Goal: Communication & Community: Answer question/provide support

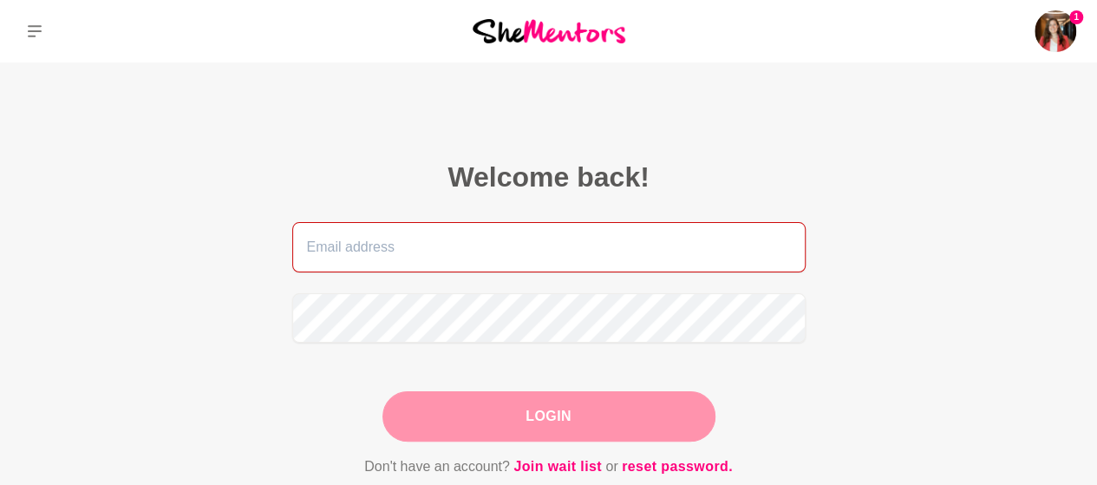
type input "[DOMAIN_NAME][EMAIL_ADDRESS][DOMAIN_NAME]"
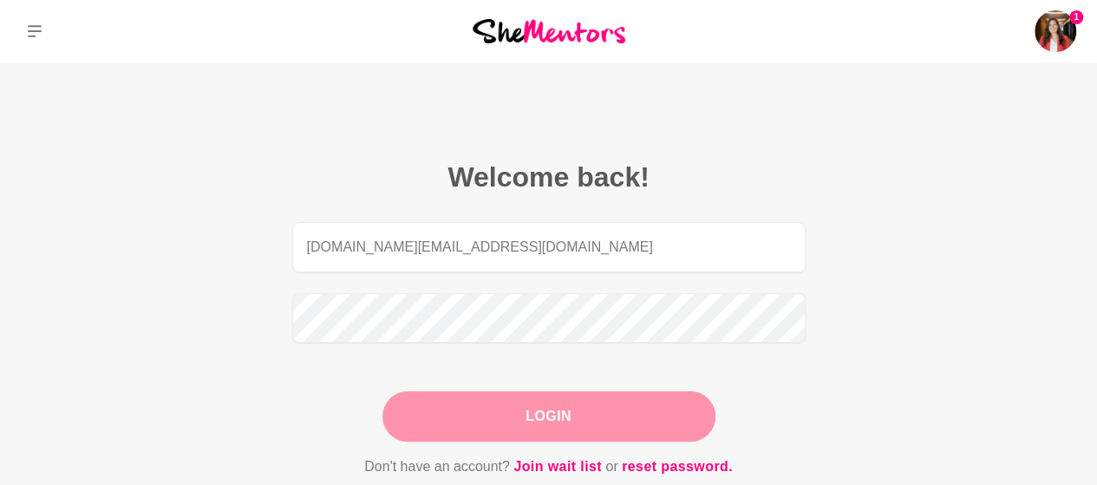
click at [528, 421] on div "Login" at bounding box center [548, 416] width 333 height 50
click at [503, 427] on button "Login" at bounding box center [548, 416] width 333 height 50
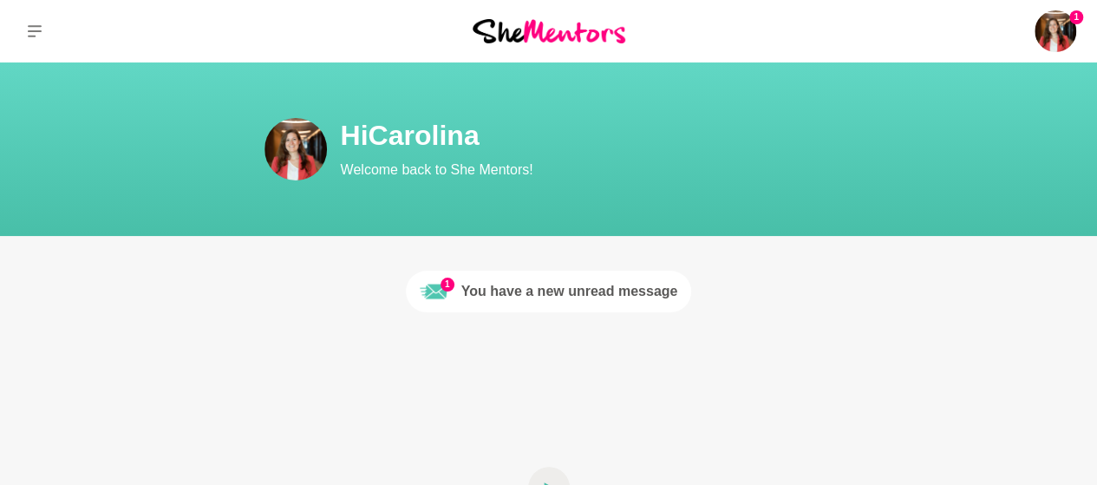
click at [539, 290] on div "You have a new unread message" at bounding box center [569, 291] width 217 height 21
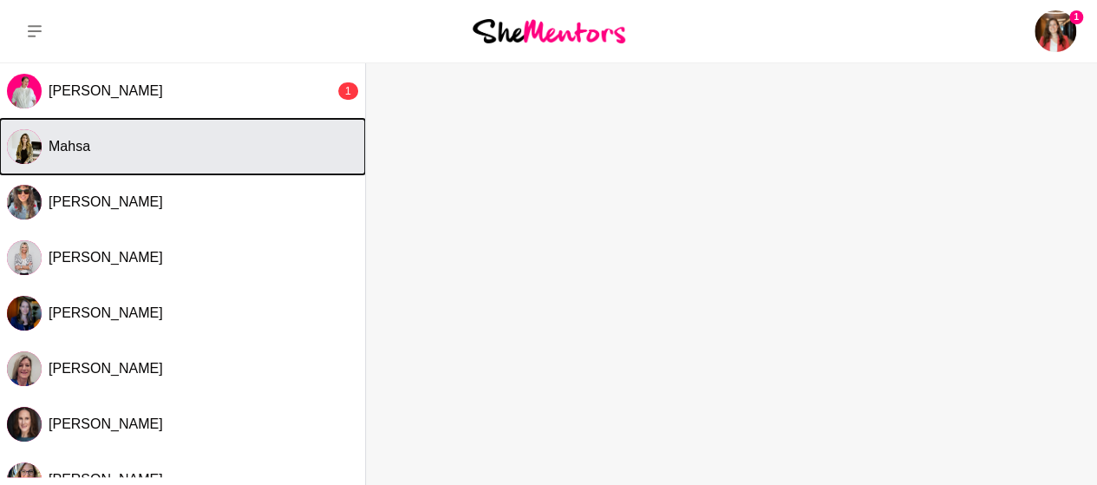
click at [132, 154] on div "Mahsa" at bounding box center [203, 146] width 309 height 17
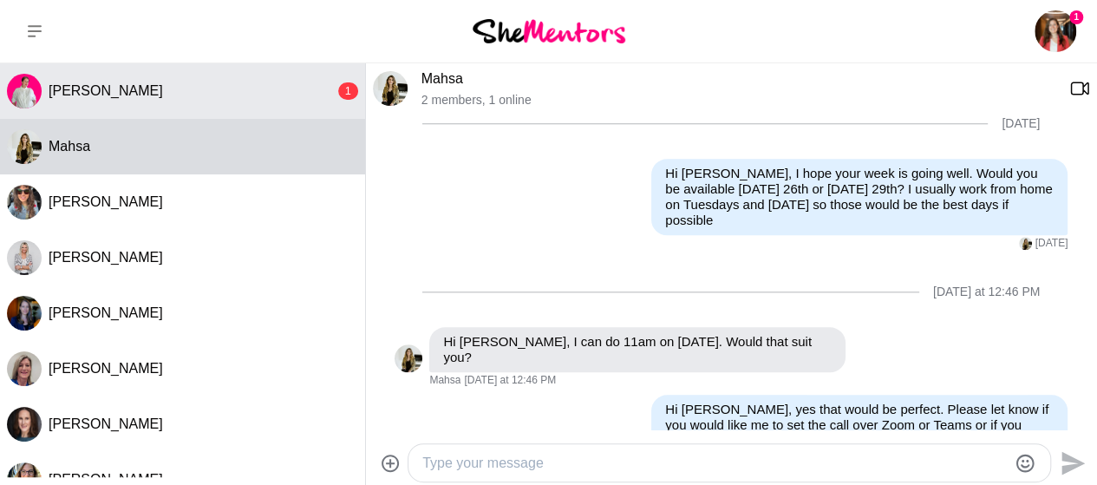
scroll to position [863, 0]
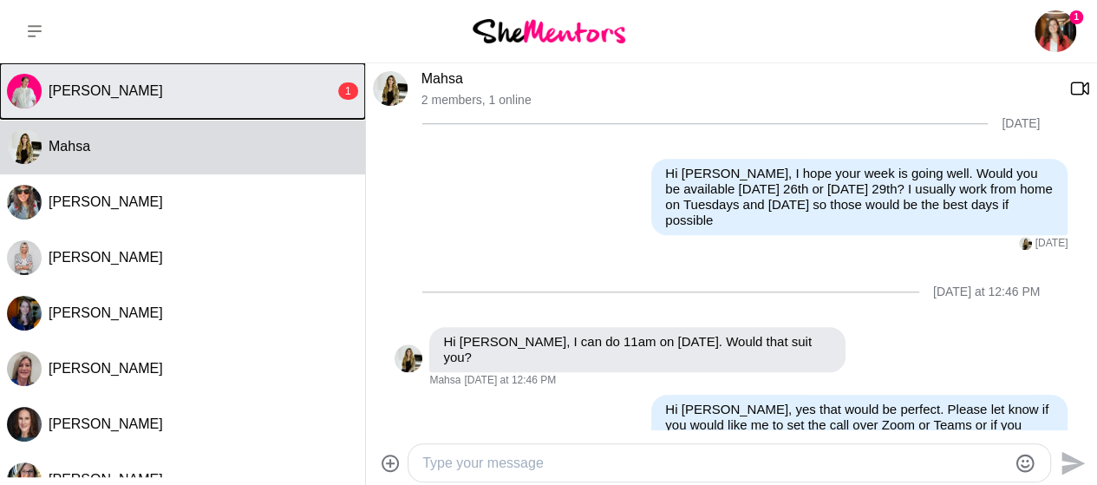
click at [136, 104] on button "Lauren Purse 1" at bounding box center [182, 90] width 365 height 55
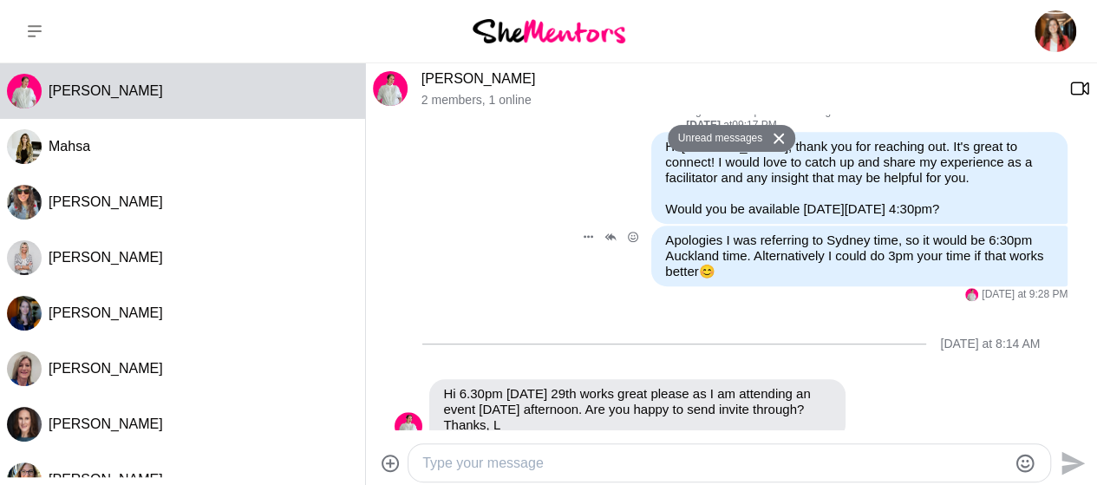
scroll to position [492, 0]
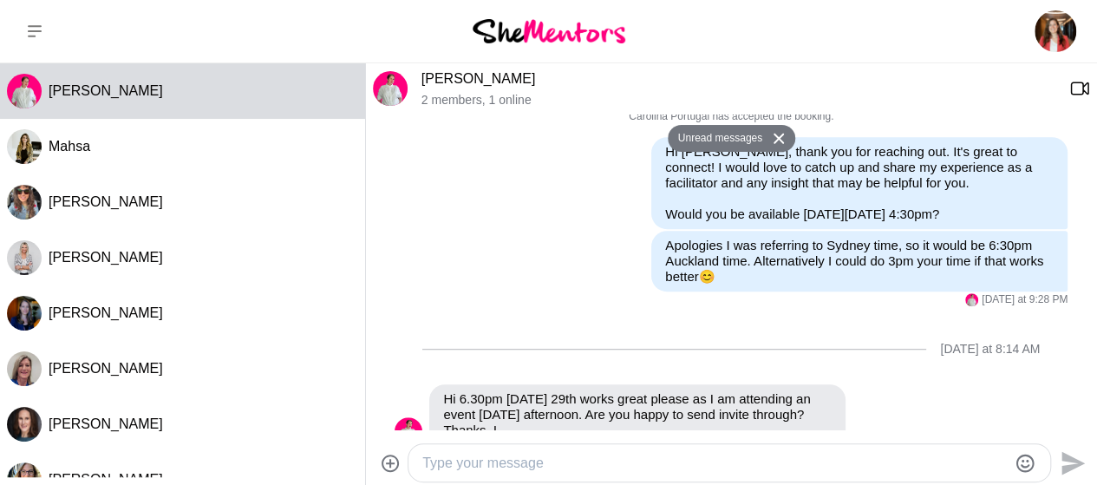
click at [147, 22] on div at bounding box center [183, 31] width 366 height 62
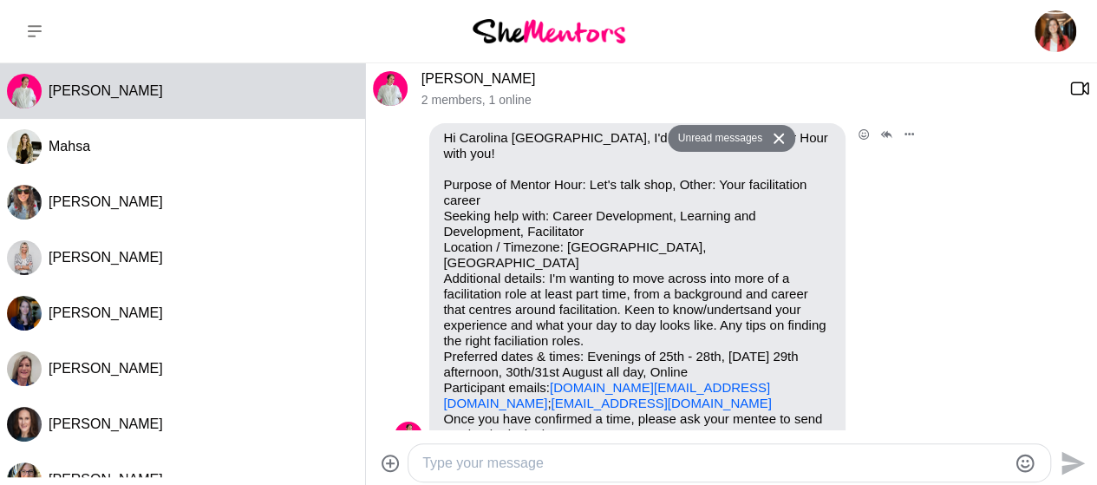
scroll to position [75, 0]
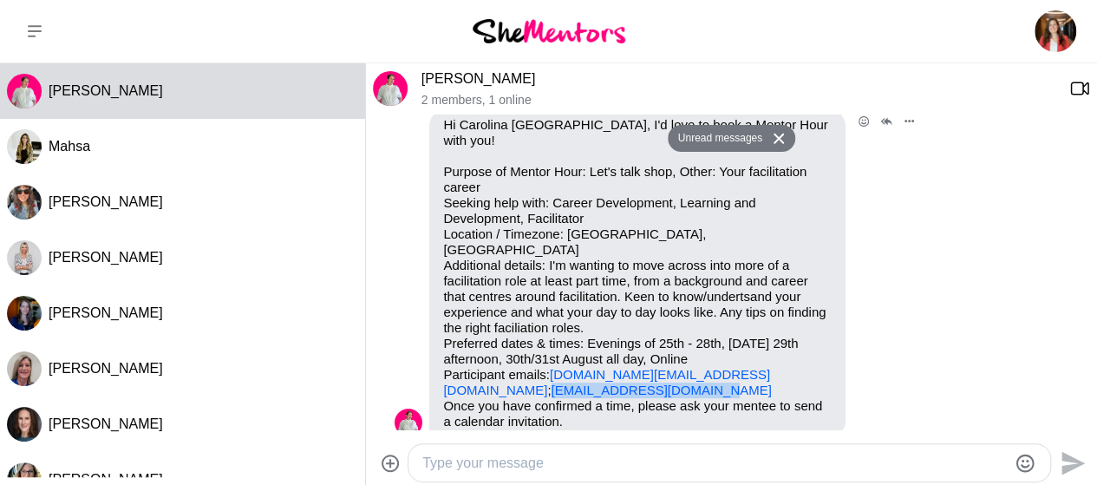
drag, startPoint x: 605, startPoint y: 361, endPoint x: 437, endPoint y: 363, distance: 168.2
click at [437, 363] on div "Hi Carolina [GEOGRAPHIC_DATA], I'd love to book a Mentor Hour with you! Purpose…" at bounding box center [637, 273] width 416 height 326
copy link "[EMAIL_ADDRESS][DOMAIN_NAME]"
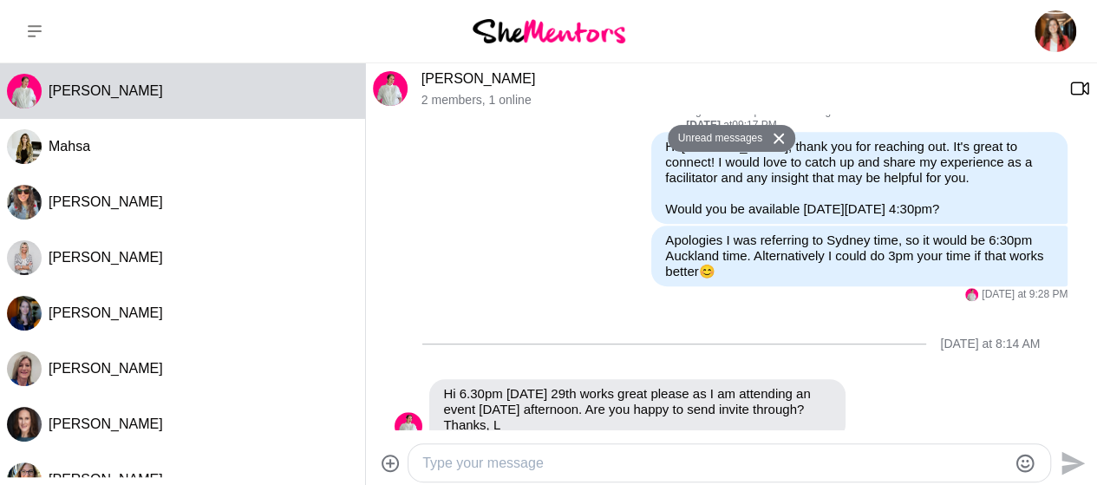
click at [455, 463] on textarea "Type your message" at bounding box center [714, 463] width 584 height 21
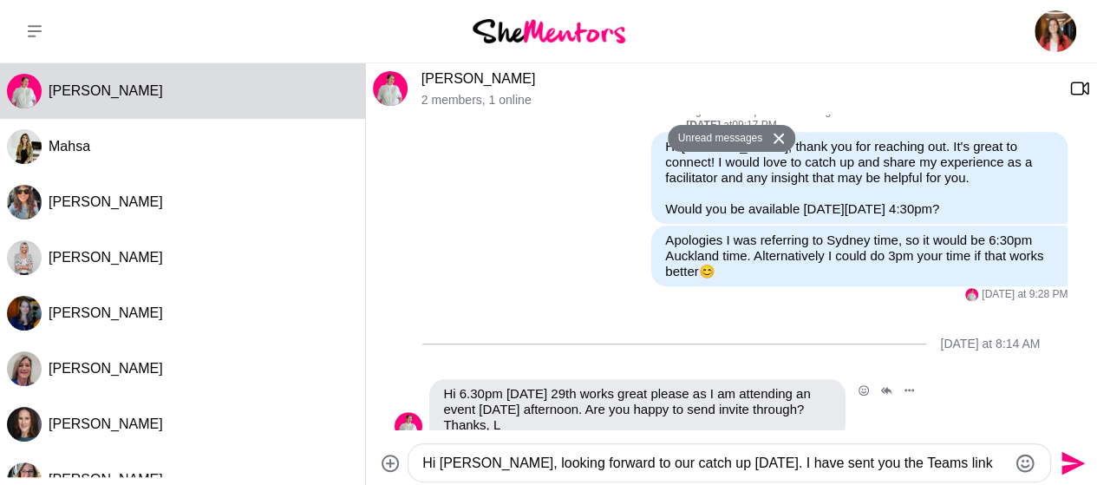
paste textarea "Carolina Portugal invited you to a Microsoft Teams Meeting: Mentor Hour Lauren …"
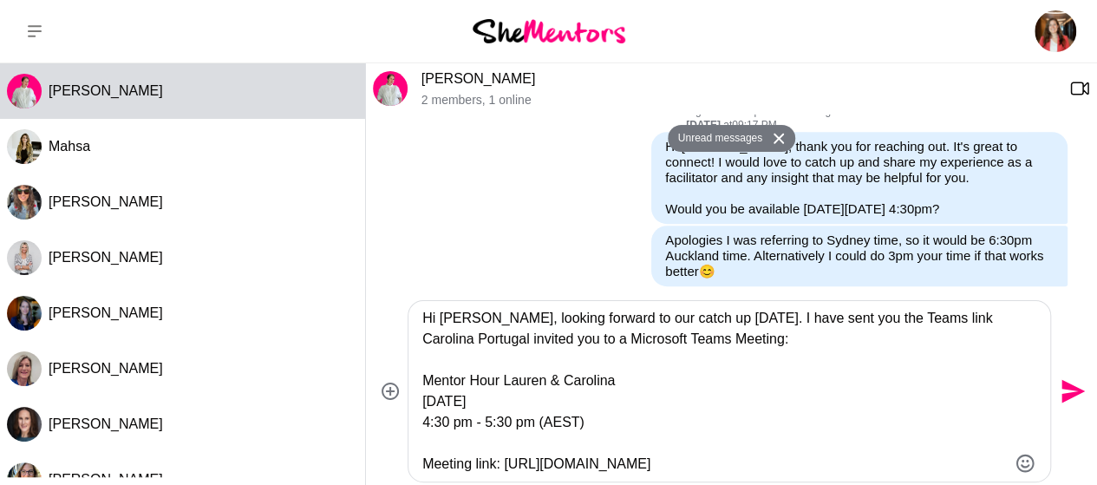
drag, startPoint x: 935, startPoint y: 320, endPoint x: 945, endPoint y: 352, distance: 33.5
click at [945, 352] on textarea "Hi [PERSON_NAME], looking forward to our catch up [DATE]. I have sent you the T…" at bounding box center [714, 391] width 584 height 166
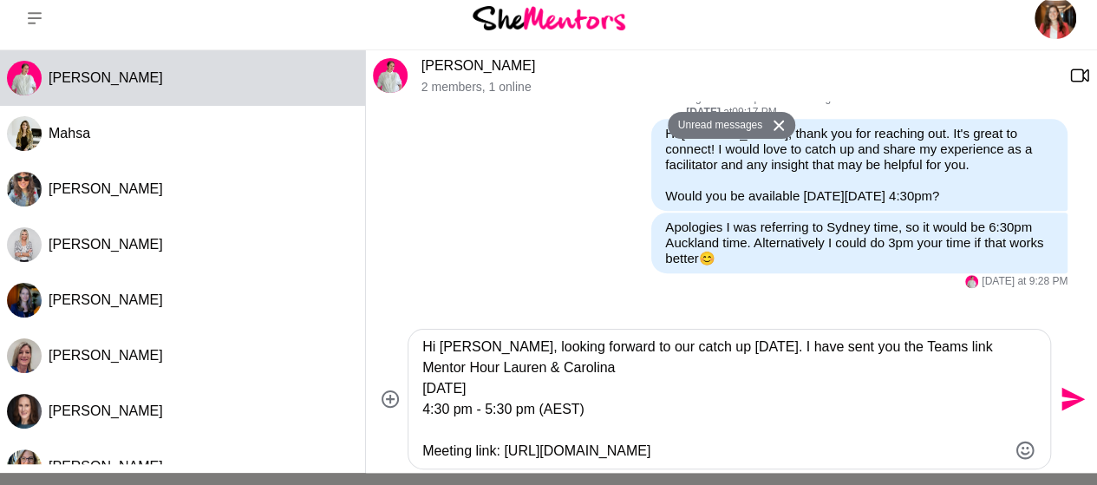
scroll to position [14, 0]
drag, startPoint x: 461, startPoint y: 433, endPoint x: 409, endPoint y: 370, distance: 81.2
click at [409, 370] on div "Hi [PERSON_NAME], looking forward to our catch up [DATE]. I have sent you the T…" at bounding box center [728, 398] width 641 height 139
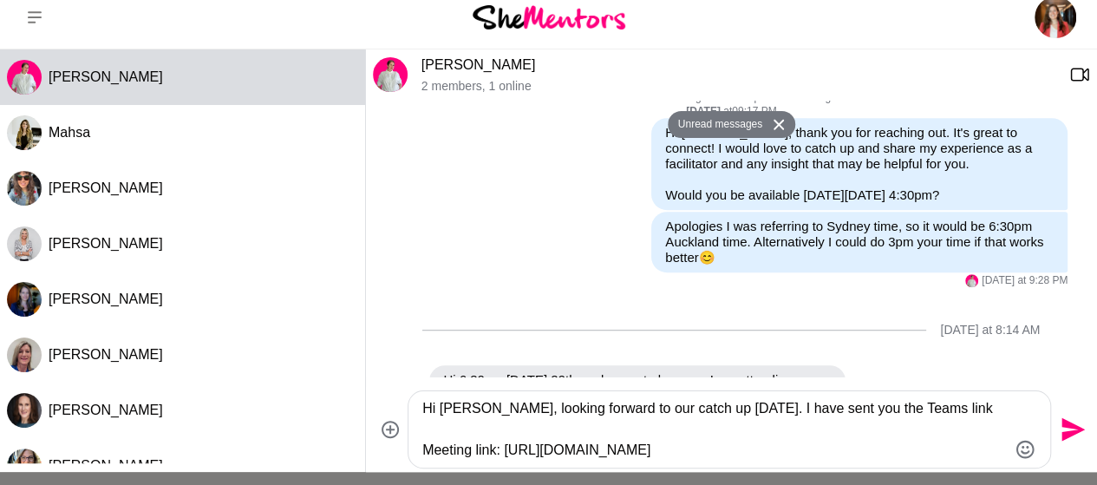
drag, startPoint x: 747, startPoint y: 409, endPoint x: 841, endPoint y: 410, distance: 93.6
click at [841, 410] on textarea "Hi [PERSON_NAME], looking forward to our catch up [DATE]. I have sent you the T…" at bounding box center [714, 429] width 584 height 62
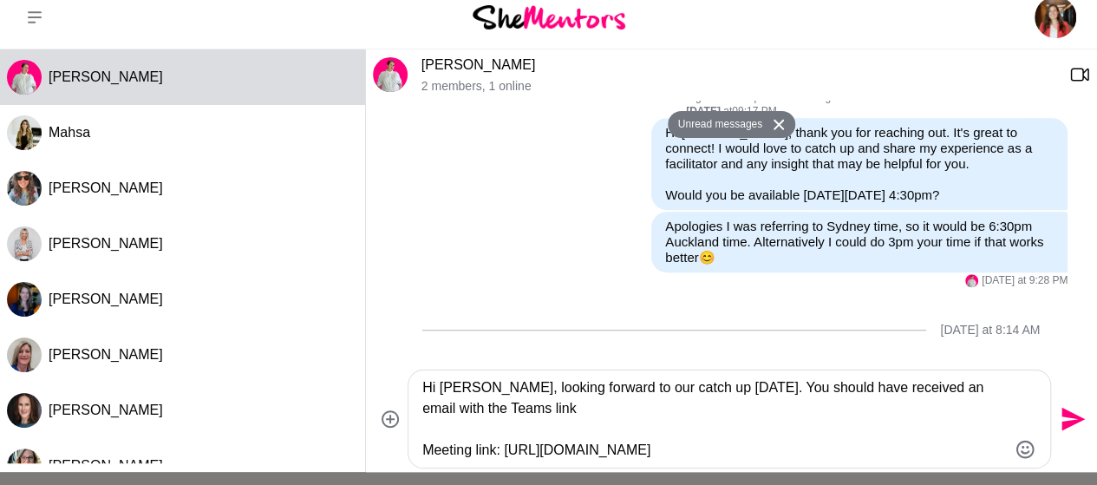
click at [432, 432] on textarea "Hi [PERSON_NAME], looking forward to our catch up [DATE]. You should have recei…" at bounding box center [714, 418] width 584 height 83
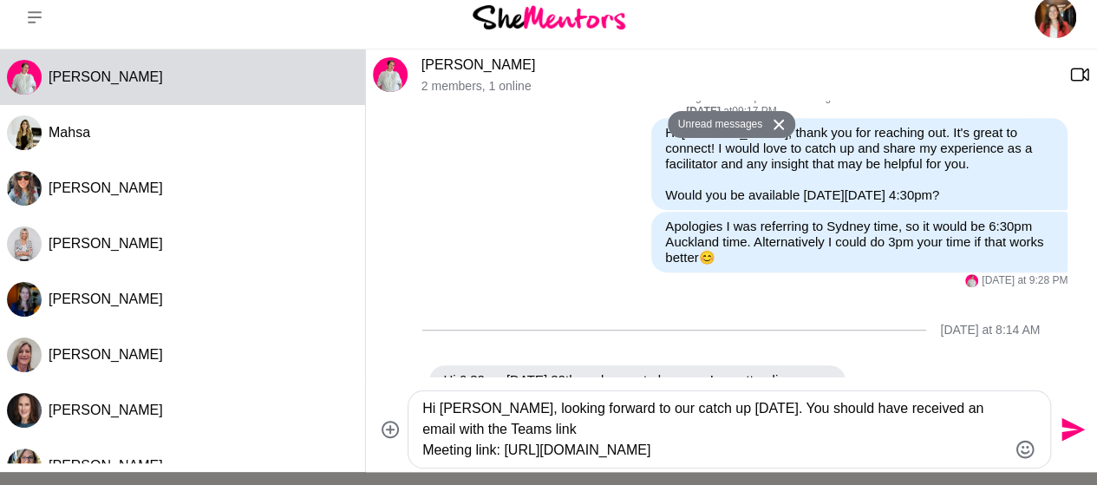
drag, startPoint x: 421, startPoint y: 409, endPoint x: 958, endPoint y: 459, distance: 538.9
click at [958, 459] on textarea "Hi [PERSON_NAME], looking forward to our catch up [DATE]. You should have recei…" at bounding box center [714, 429] width 584 height 62
click at [538, 426] on textarea "Hi [PERSON_NAME], looking forward to our catch up [DATE]. You should have recei…" at bounding box center [714, 429] width 584 height 62
drag, startPoint x: 518, startPoint y: 429, endPoint x: 394, endPoint y: 356, distance: 143.8
click at [415, 409] on div "Hi [PERSON_NAME], looking forward to our catch up [DATE]. You should have recei…" at bounding box center [728, 429] width 641 height 76
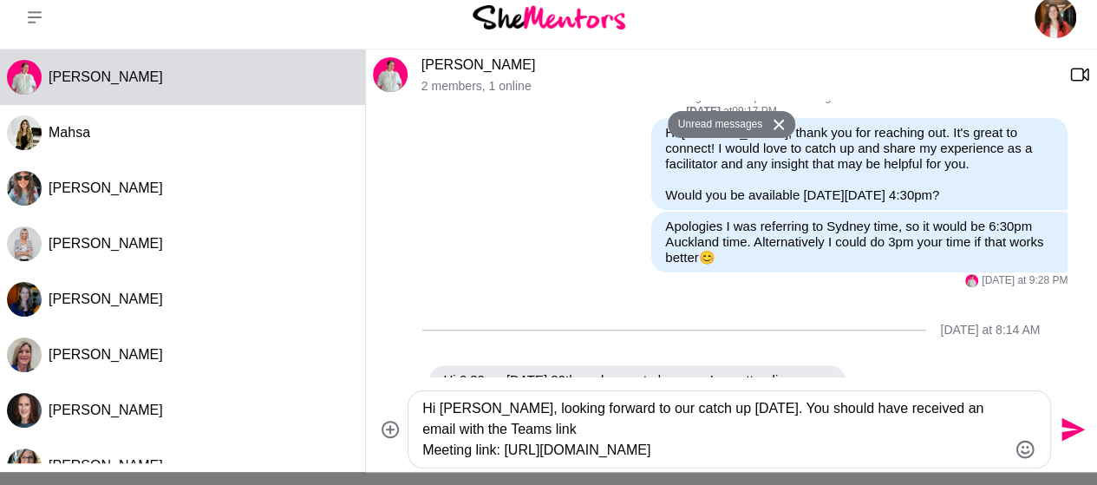
click at [553, 427] on textarea "Hi [PERSON_NAME], looking forward to our catch up [DATE]. You should have recei…" at bounding box center [714, 429] width 584 height 62
type textarea "Hi [PERSON_NAME], looking forward to our catch up [DATE]. You should have recei…"
click at [1068, 433] on icon "Send" at bounding box center [1072, 429] width 23 height 23
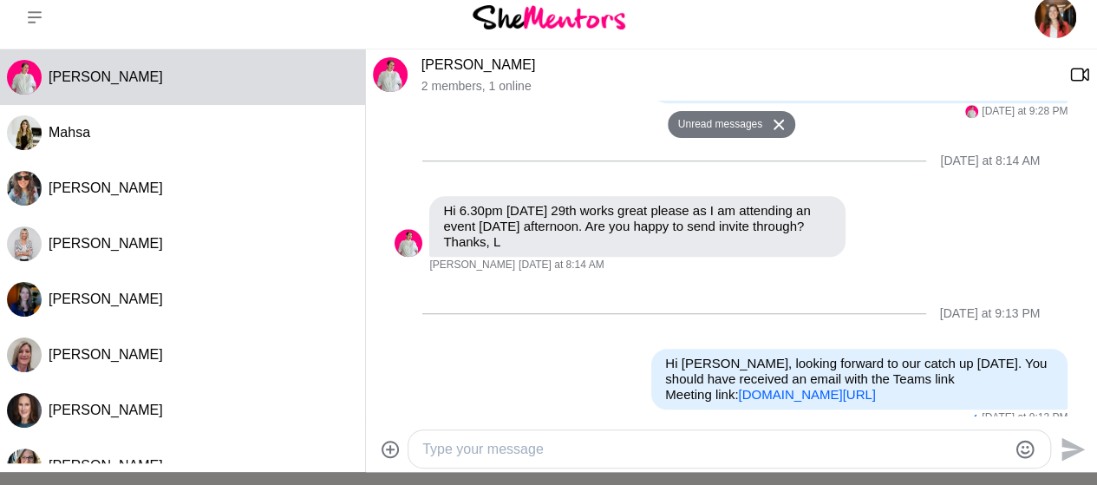
scroll to position [698, 0]
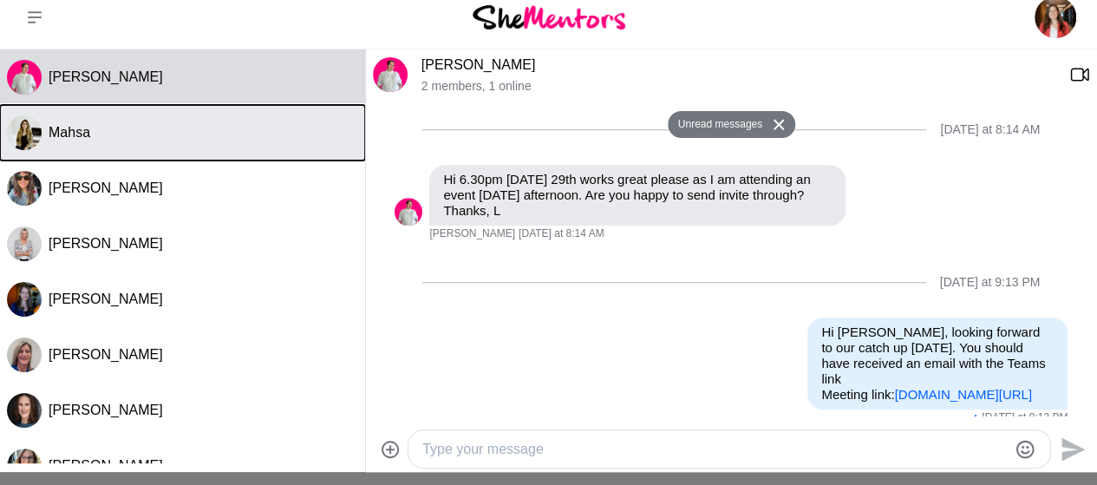
click at [113, 140] on div "Mahsa" at bounding box center [203, 132] width 309 height 17
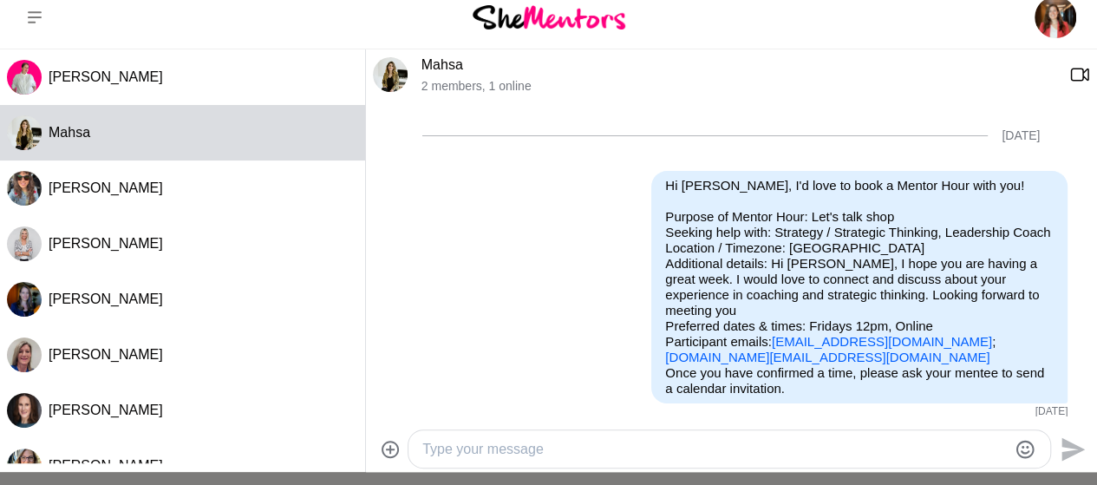
scroll to position [863, 0]
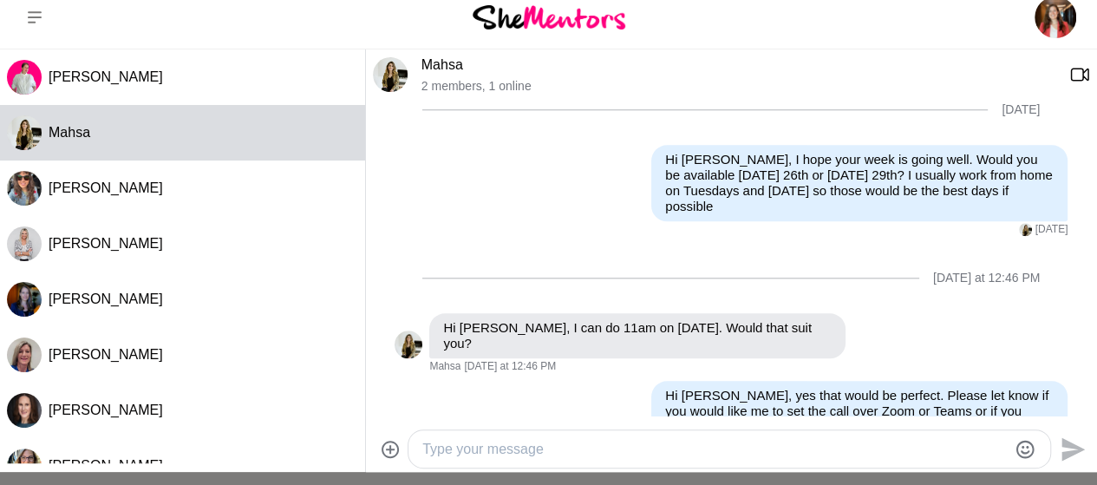
click at [674, 443] on textarea "Type your message" at bounding box center [714, 449] width 584 height 21
type textarea "H"
paste textarea "Hi [PERSON_NAME], looking forward to our catch up [DATE]. You should have recei…"
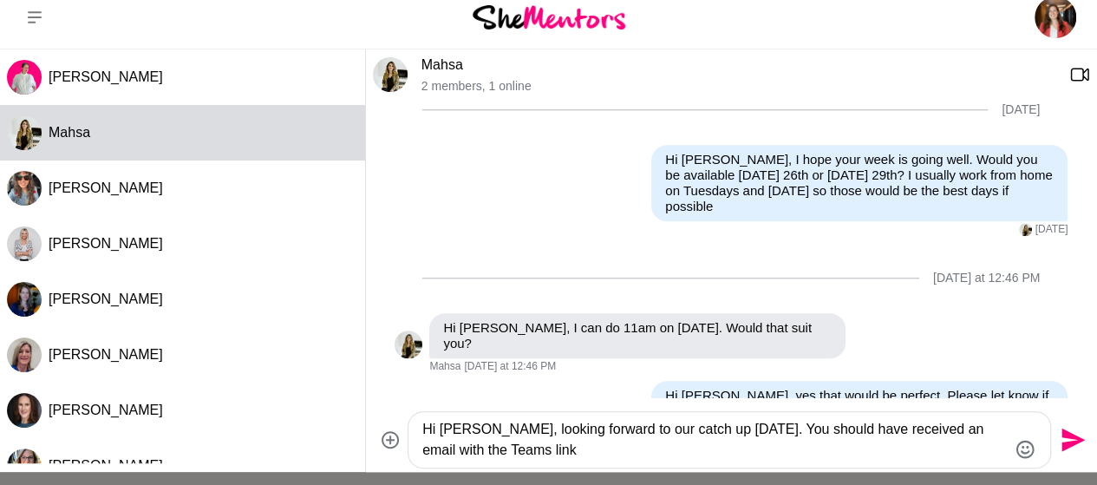
click at [479, 433] on textarea "Hi [PERSON_NAME], looking forward to our catch up [DATE]. You should have recei…" at bounding box center [714, 440] width 584 height 42
click at [526, 453] on textarea "Hi [PERSON_NAME], looking forward to our catch up [DATE]. You should have recei…" at bounding box center [714, 440] width 584 height 42
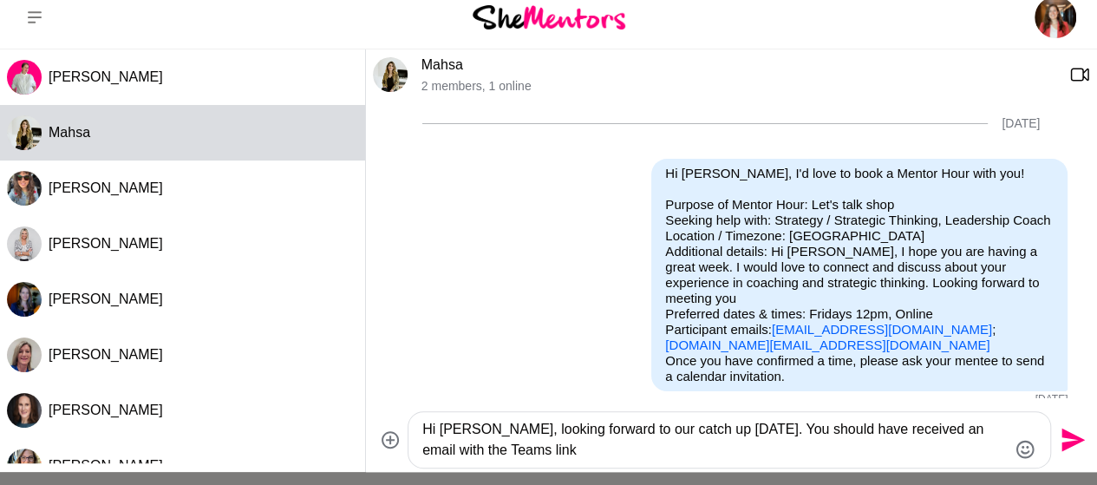
scroll to position [11, 0]
drag, startPoint x: 896, startPoint y: 316, endPoint x: 760, endPoint y: 317, distance: 136.1
click at [760, 317] on p "Purpose of Mentor Hour: Let's talk shop Seeking help with: Strategy / Strategic…" at bounding box center [859, 276] width 388 height 156
click at [896, 323] on p "Purpose of Mentor Hour: Let's talk shop Seeking help with: Strategy / Strategic…" at bounding box center [859, 276] width 388 height 156
drag, startPoint x: 893, startPoint y: 320, endPoint x: 759, endPoint y: 311, distance: 133.8
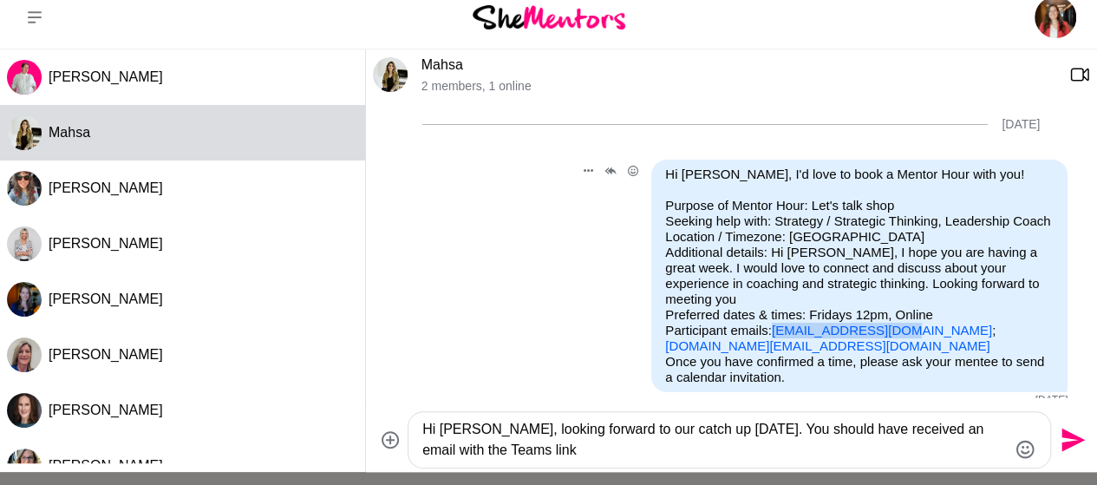
click at [759, 311] on p "Purpose of Mentor Hour: Let's talk shop Seeking help with: Strategy / Strategic…" at bounding box center [859, 276] width 388 height 156
copy link "[EMAIL_ADDRESS][DOMAIN_NAME]"
click at [464, 433] on textarea "Hi [PERSON_NAME], looking forward to our catch up [DATE]. You should have recei…" at bounding box center [714, 440] width 584 height 42
click at [520, 450] on textarea "Hi [PERSON_NAME], looking forward to our catch up [DATE]. You should have recei…" at bounding box center [714, 440] width 584 height 42
paste textarea "Meeting link: Mentor Hour Mahsa & Carolina | Microsoft Teams | Meet-up-Join"
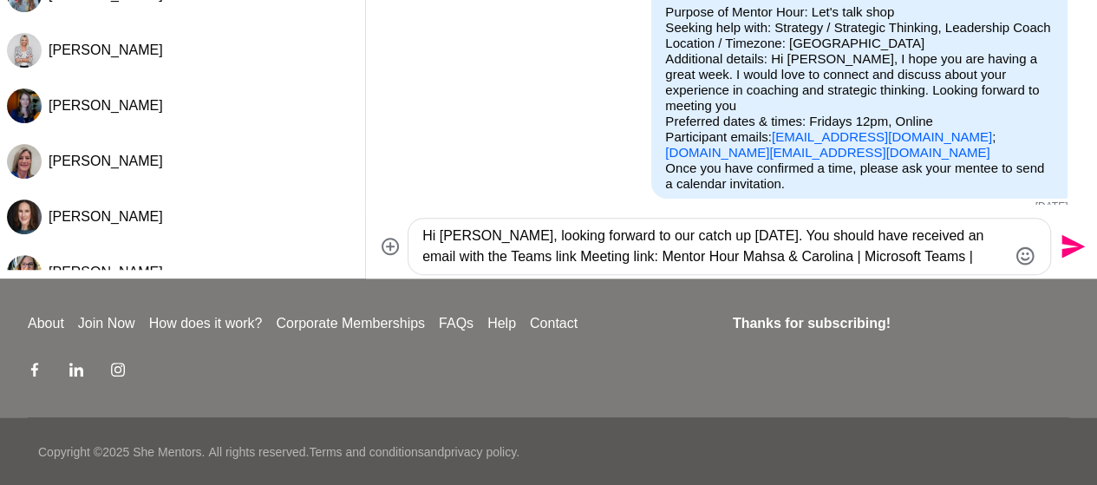
scroll to position [208, 0]
drag, startPoint x: 511, startPoint y: 450, endPoint x: 994, endPoint y: 270, distance: 515.1
click at [994, 270] on div "Hi [PERSON_NAME], looking forward to our catch up [DATE]. You should have recei…" at bounding box center [728, 245] width 641 height 55
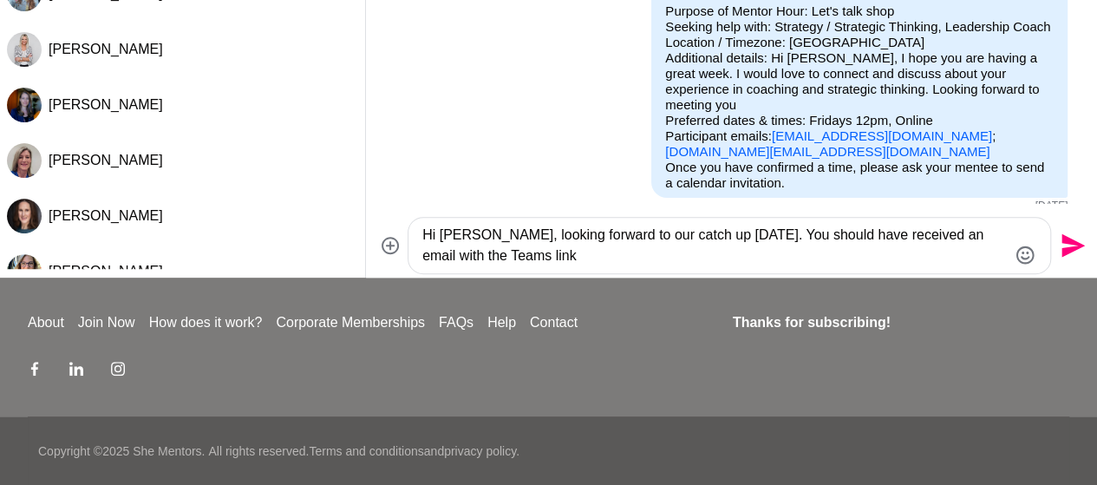
paste textarea "Meeting link: Mentor Hour Mahsa & Carolina | Microsoft Teams | Meet-up-Join"
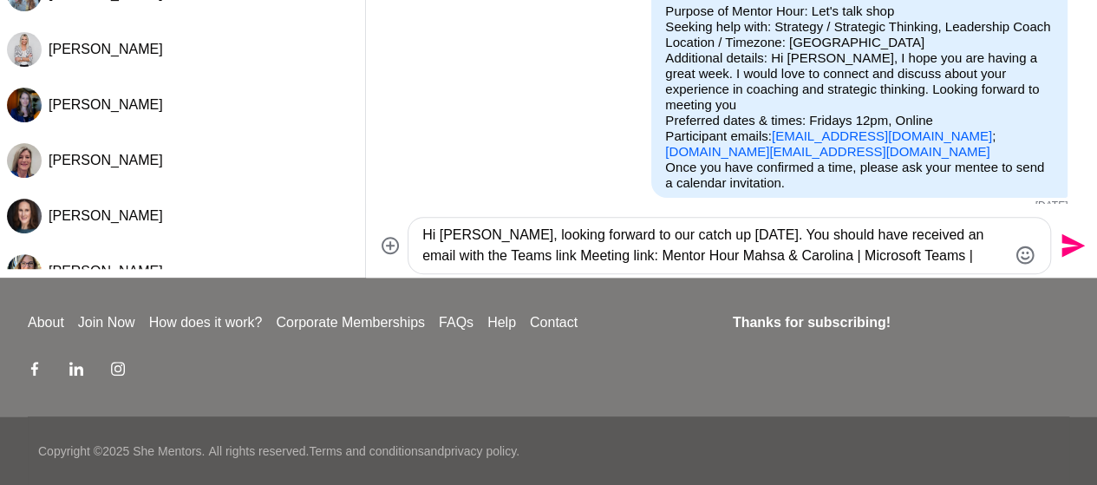
drag, startPoint x: 512, startPoint y: 257, endPoint x: 995, endPoint y: 260, distance: 482.9
click at [995, 260] on textarea "Hi [PERSON_NAME], looking forward to our catch up [DATE]. You should have recei…" at bounding box center [714, 246] width 584 height 42
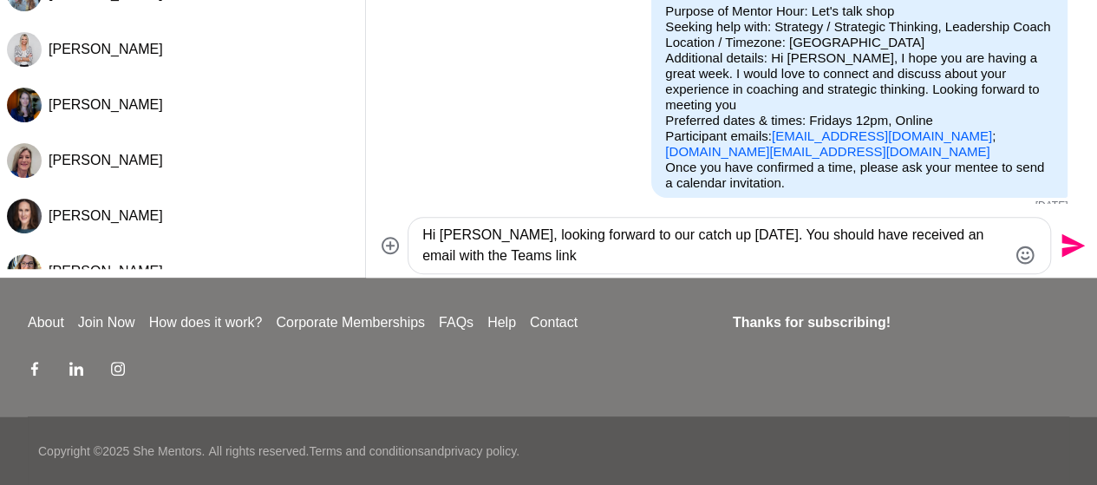
paste textarea "Carolina Portugal invited you to a Microsoft Teams Meeting: Mentor Hour Mahsa &…"
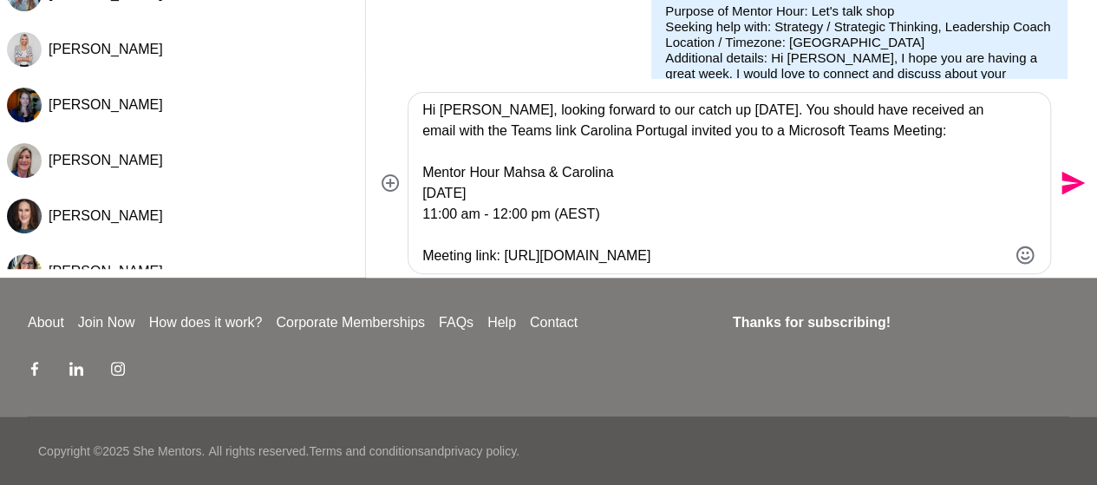
drag, startPoint x: 613, startPoint y: 216, endPoint x: 515, endPoint y: 137, distance: 125.8
click at [515, 137] on textarea "Hi [PERSON_NAME], looking forward to our catch up [DATE]. You should have recei…" at bounding box center [714, 183] width 584 height 166
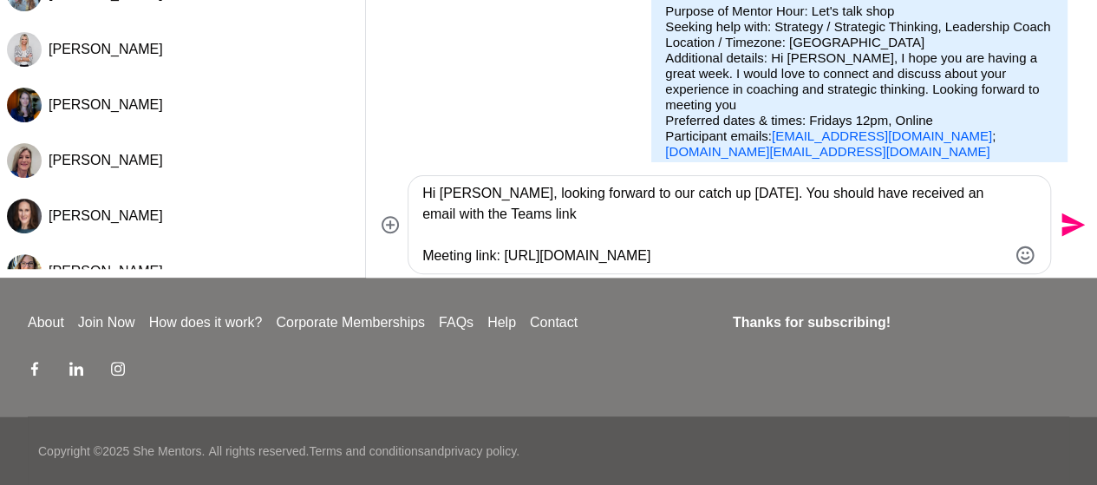
type textarea "Hi [PERSON_NAME], looking forward to our catch up [DATE]. You should have recei…"
click at [1068, 218] on icon "Send" at bounding box center [1072, 224] width 23 height 23
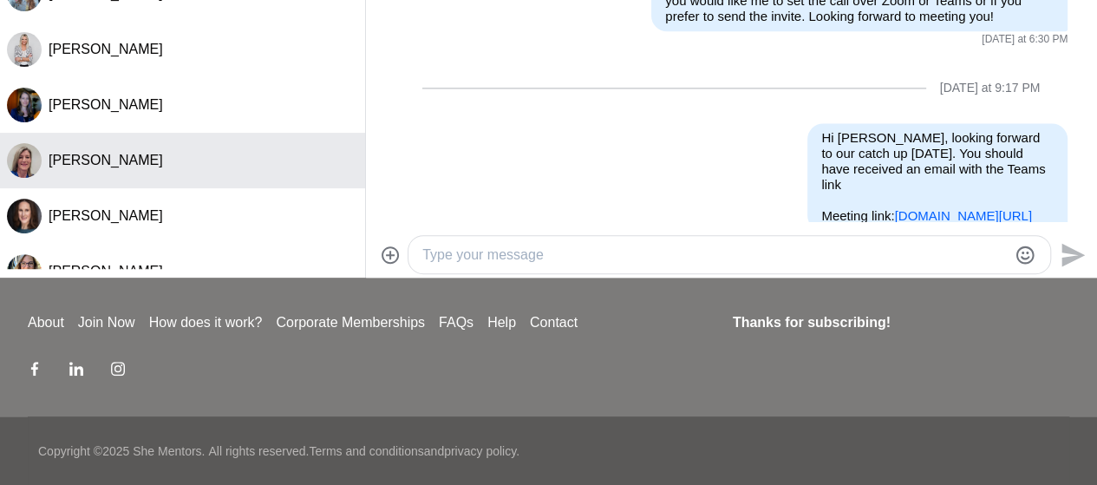
scroll to position [0, 0]
